Goal: Transaction & Acquisition: Purchase product/service

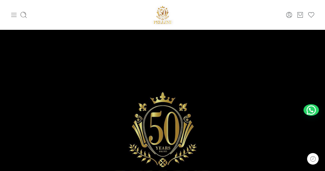
click at [12, 13] on icon at bounding box center [13, 14] width 7 height 7
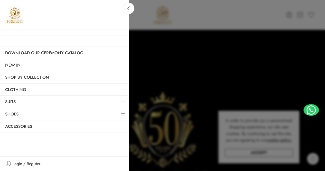
click at [123, 110] on link at bounding box center [123, 113] width 11 height 11
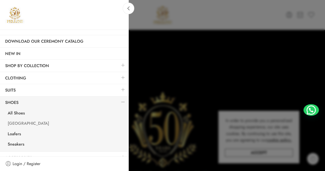
scroll to position [18, 0]
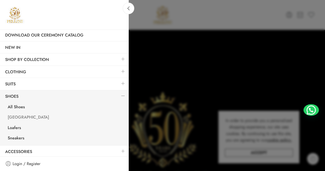
click at [17, 114] on link "[GEOGRAPHIC_DATA]" at bounding box center [66, 118] width 126 height 11
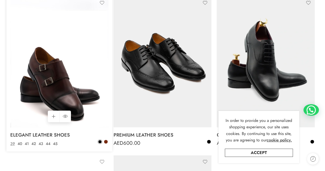
scroll to position [103, 0]
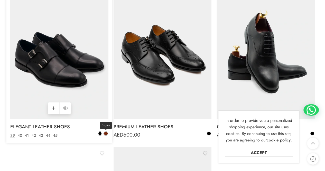
click at [105, 133] on span at bounding box center [106, 134] width 4 height 4
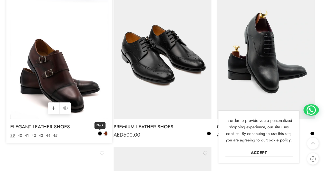
click at [99, 133] on span at bounding box center [100, 134] width 4 height 4
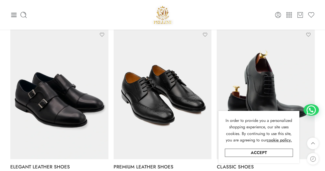
scroll to position [0, 0]
